Goal: Task Accomplishment & Management: Use online tool/utility

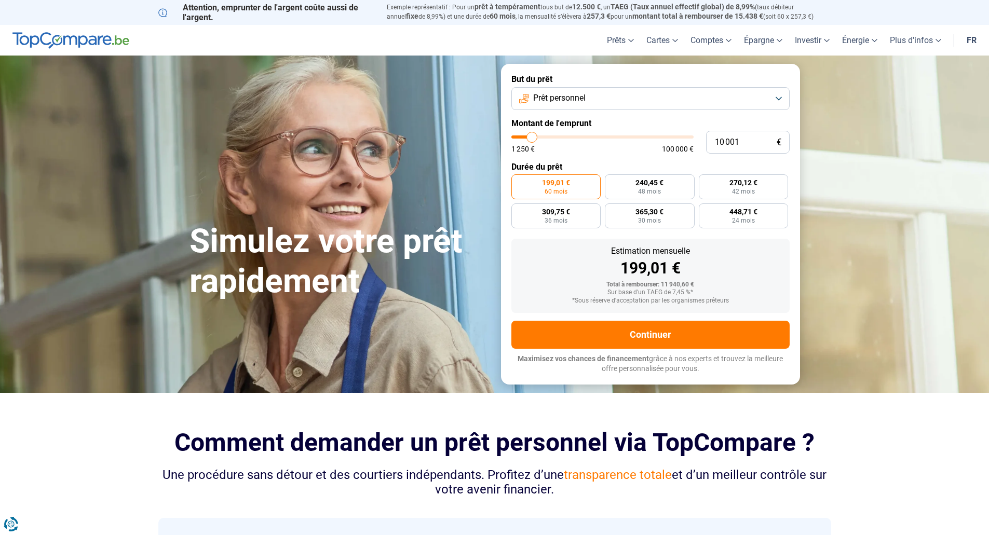
click at [747, 117] on form "But du prêt Prêt personnel Montant de l'emprunt 10 001 € 1 250 € 100 000 € Duré…" at bounding box center [650, 224] width 299 height 320
click at [751, 108] on button "Prêt personnel" at bounding box center [651, 98] width 278 height 23
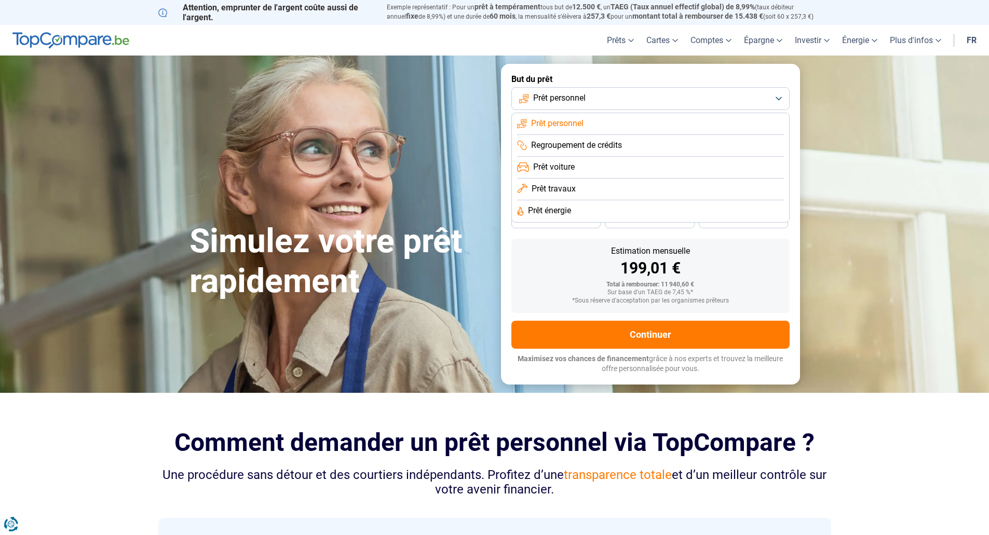
click at [568, 164] on span "Prêt voiture" at bounding box center [554, 167] width 42 height 11
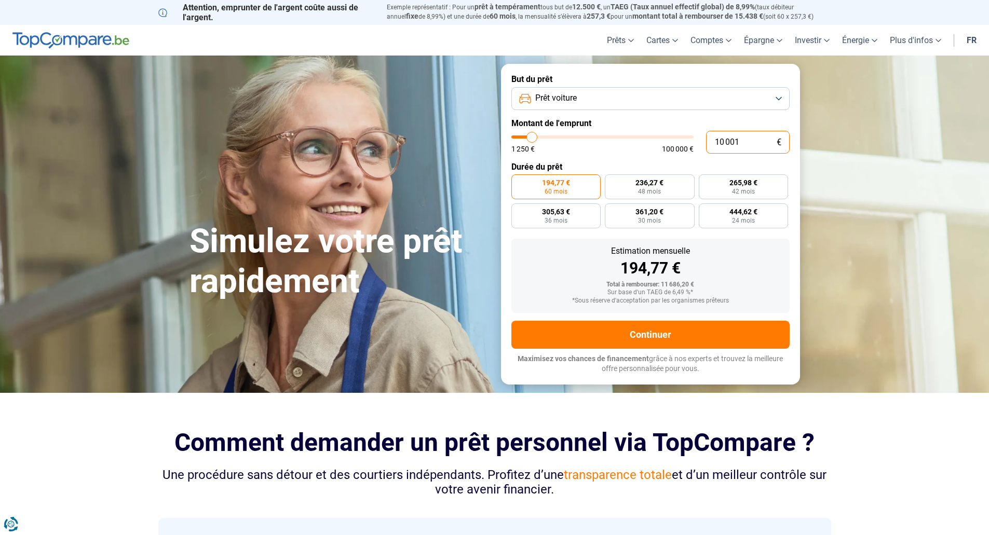
drag, startPoint x: 753, startPoint y: 140, endPoint x: 666, endPoint y: 131, distance: 87.2
click at [666, 131] on div "10 001 € 1 250 € 100 000 €" at bounding box center [651, 142] width 278 height 23
type input "2"
type input "1250"
type input "25"
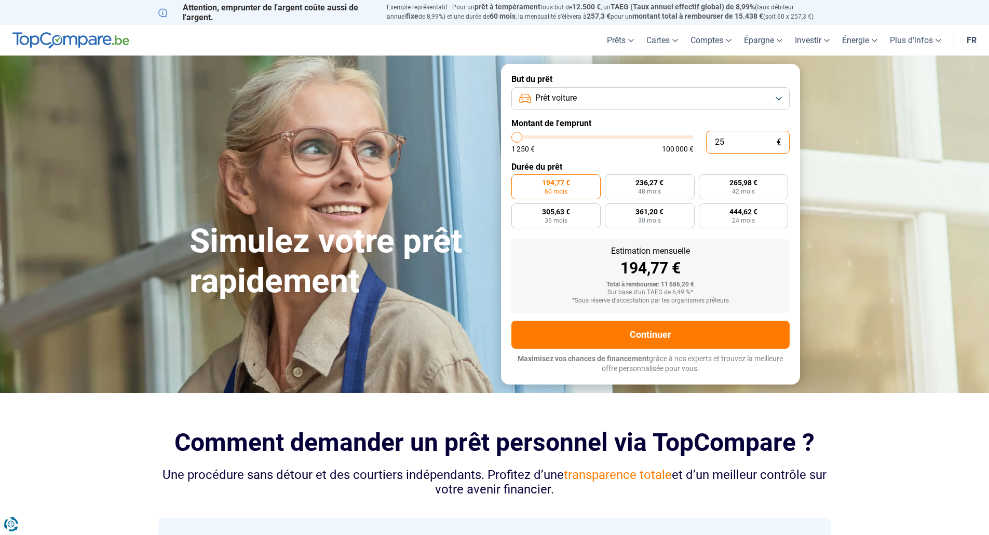
type input "1250"
type input "250"
type input "1250"
type input "2 500"
type input "2500"
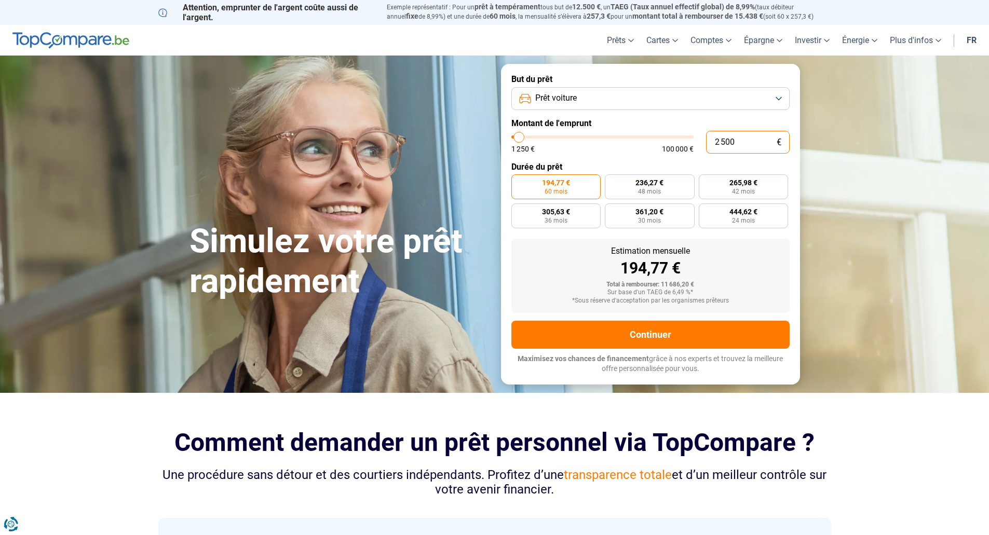
type input "25 000"
type input "25000"
radio input "false"
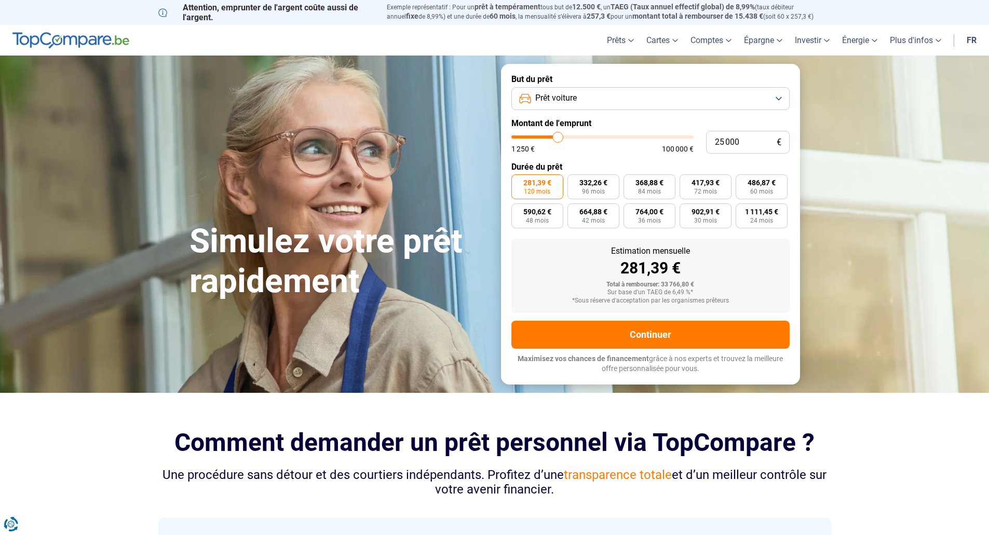
click at [647, 97] on button "Prêt voiture" at bounding box center [651, 98] width 278 height 23
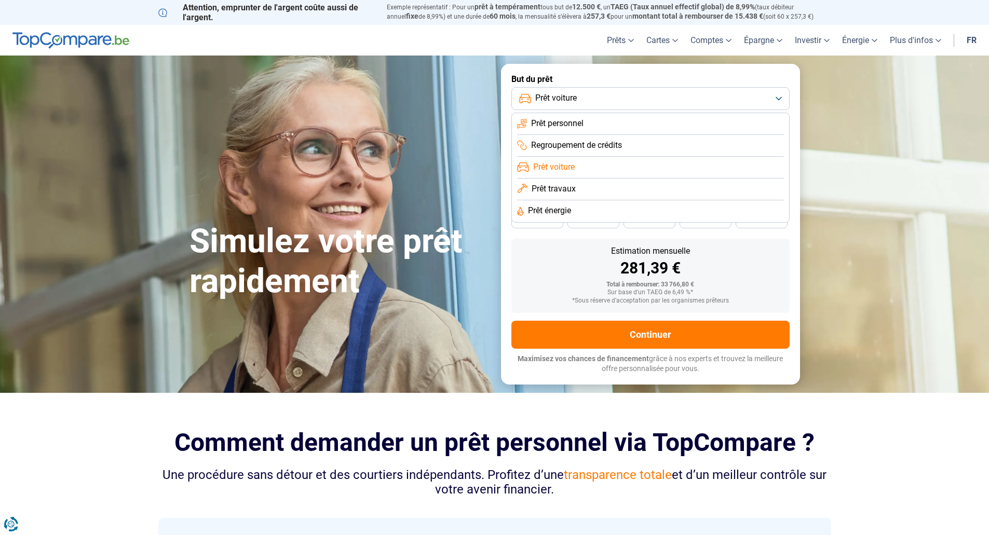
click at [597, 123] on li "Prêt personnel" at bounding box center [650, 124] width 267 height 22
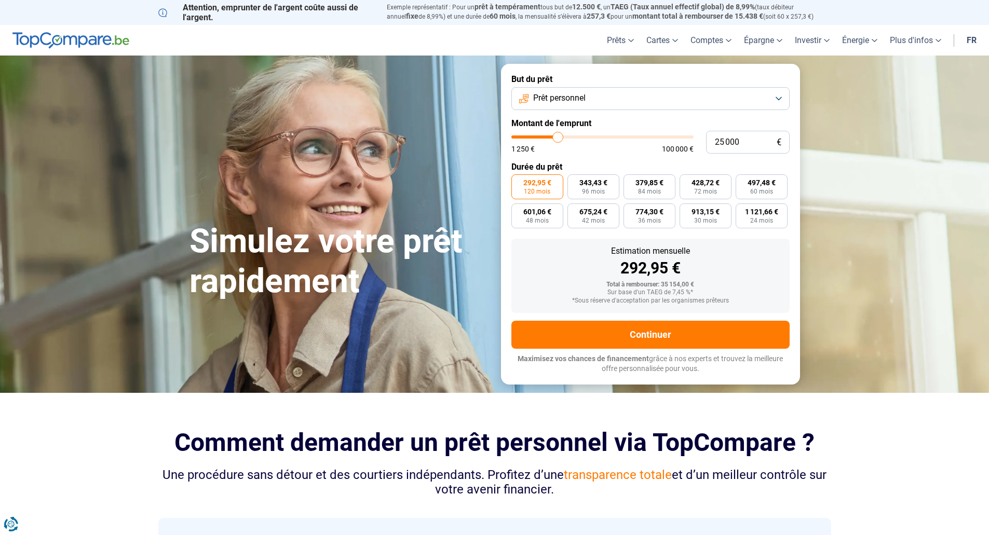
click at [566, 97] on span "Prêt personnel" at bounding box center [559, 97] width 52 height 11
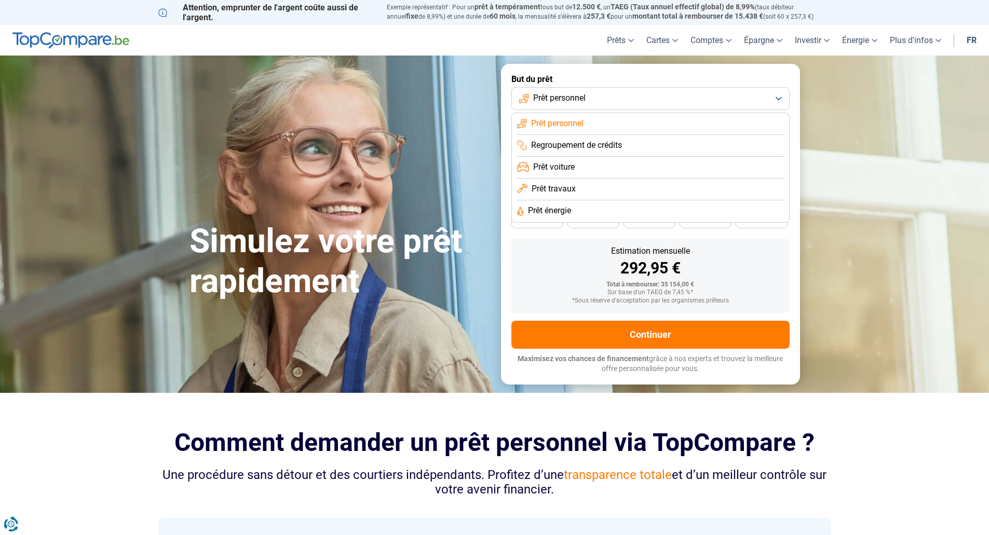
click at [578, 99] on span "Prêt personnel" at bounding box center [559, 97] width 52 height 11
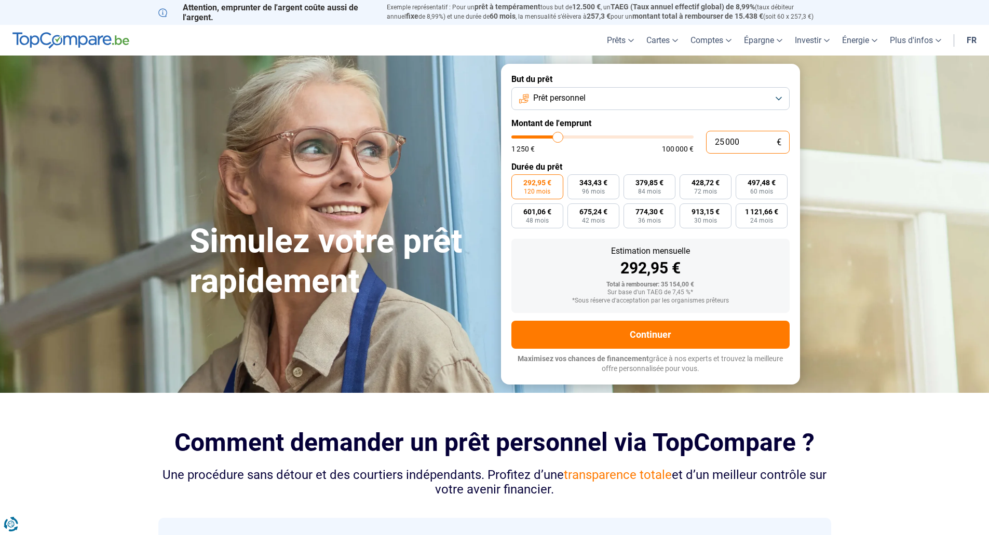
drag, startPoint x: 749, startPoint y: 137, endPoint x: 678, endPoint y: 131, distance: 71.4
click at [682, 135] on div "25 000 € 1 250 € 100 000 €" at bounding box center [651, 142] width 278 height 23
type input "6"
type input "1250"
type input "65"
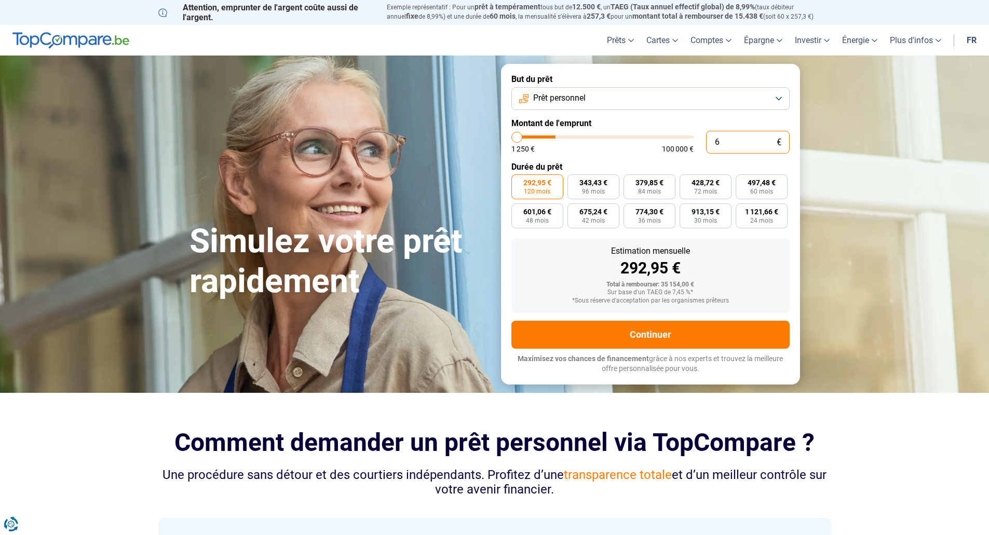
type input "1250"
type input "650"
type input "1250"
type input "6 500"
type input "6500"
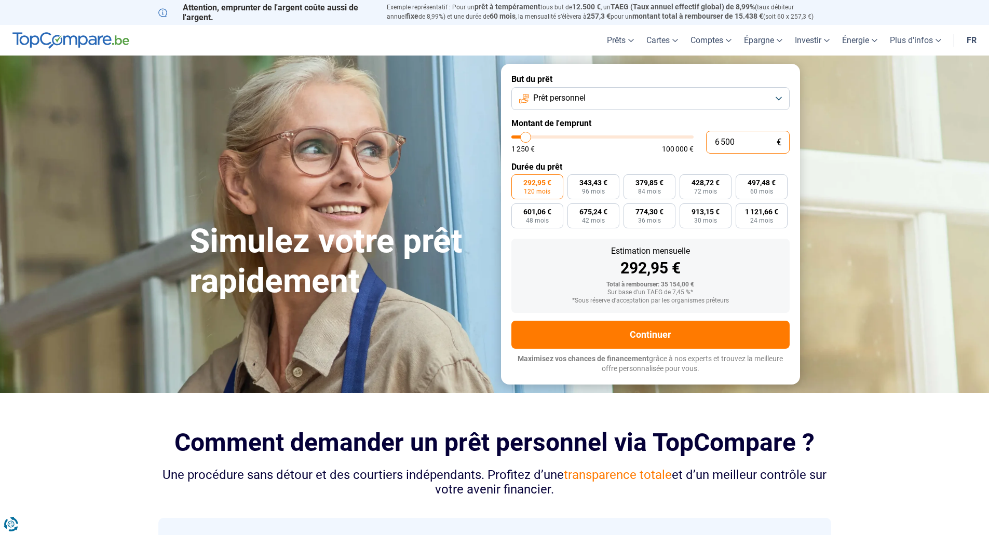
type input "65 000"
type input "65000"
drag, startPoint x: 741, startPoint y: 144, endPoint x: 636, endPoint y: 107, distance: 111.7
click at [657, 130] on form "But du prêt Prêt personnel Montant de l'emprunt 65 000 € 1 250 € 100 000 € Duré…" at bounding box center [650, 224] width 299 height 320
type input "1"
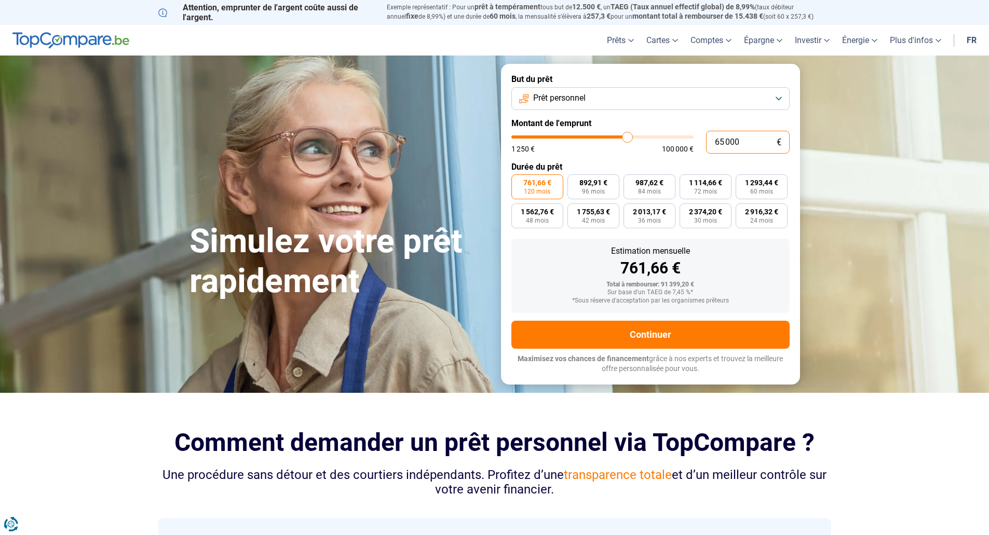
type input "1250"
type input "10"
type input "1250"
type input "100"
type input "1250"
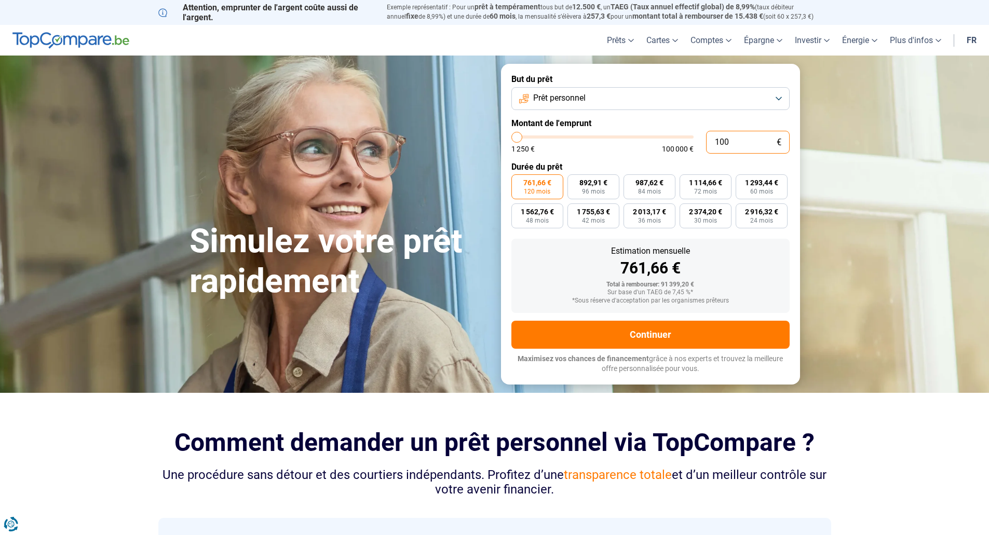
type input "1 000"
type input "1250"
type input "10 000"
type input "10000"
type input "10 000"
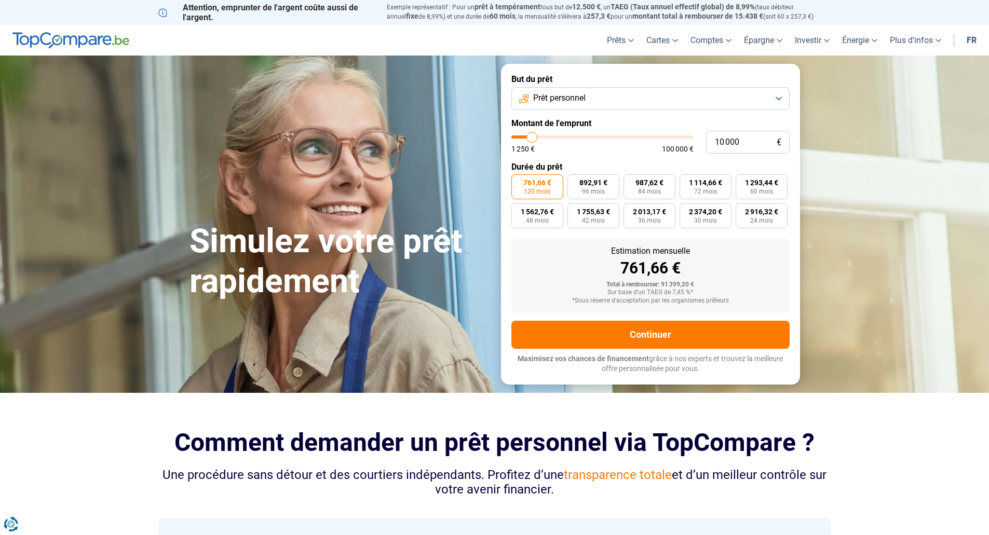
radio input "true"
